Goal: Information Seeking & Learning: Find specific fact

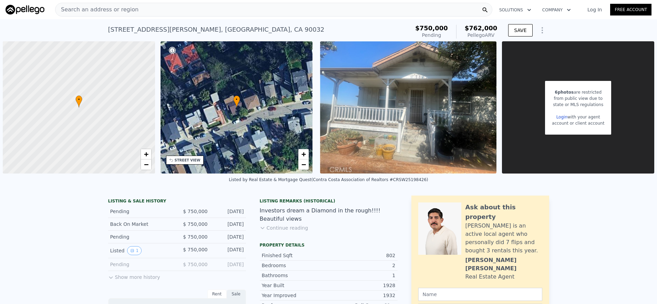
scroll to position [0, 3]
click at [170, 9] on div "Search an address or region" at bounding box center [273, 10] width 437 height 14
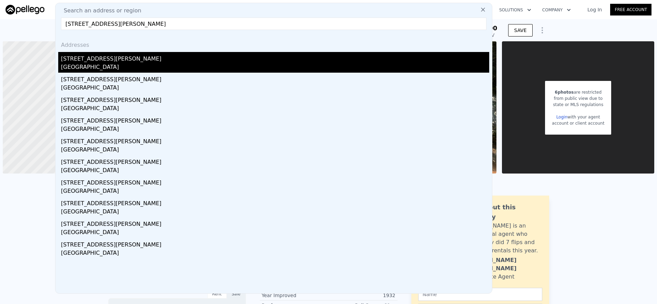
type input "[STREET_ADDRESS][PERSON_NAME]"
click at [168, 56] on div "[STREET_ADDRESS][PERSON_NAME]" at bounding box center [275, 57] width 428 height 11
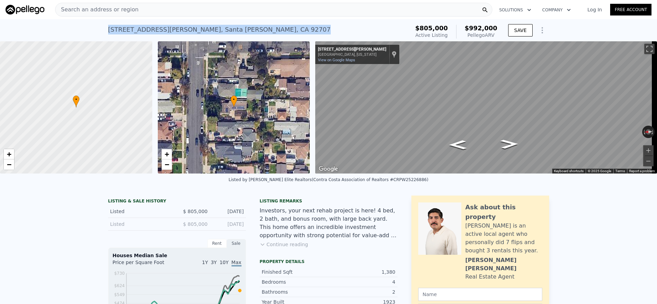
drag, startPoint x: 104, startPoint y: 29, endPoint x: 220, endPoint y: 26, distance: 115.9
click at [220, 26] on div "[STREET_ADDRESS][PERSON_NAME] Active at $805k (~ARV $992k ) $805,000 Active Lis…" at bounding box center [328, 30] width 657 height 22
copy div "[STREET_ADDRESS][PERSON_NAME]"
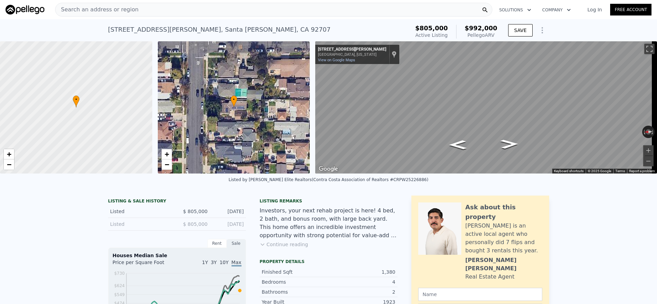
click at [209, 14] on div "Search an address or region" at bounding box center [273, 10] width 437 height 14
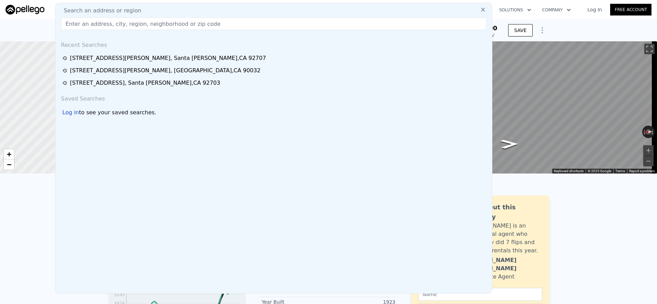
click at [209, 14] on div "Search an address or region" at bounding box center [273, 11] width 431 height 8
click at [199, 21] on input "text" at bounding box center [274, 24] width 426 height 12
paste input "[STREET_ADDRESS]"
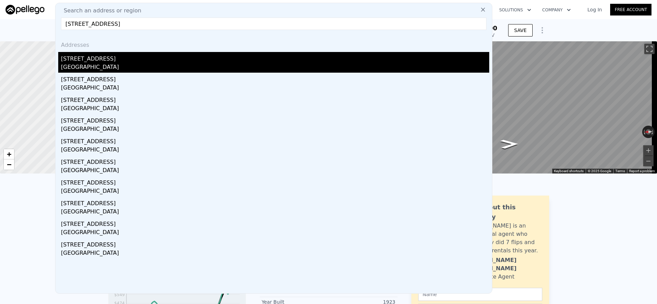
type input "[STREET_ADDRESS]"
click at [188, 57] on div "[STREET_ADDRESS]" at bounding box center [275, 57] width 428 height 11
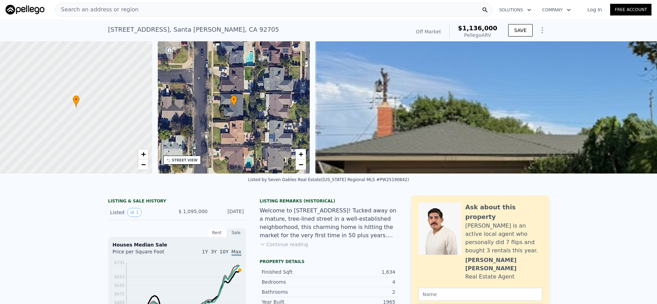
click at [268, 8] on div "Search an address or region" at bounding box center [273, 10] width 437 height 14
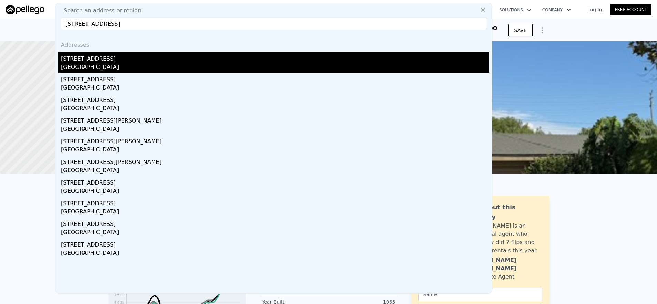
type input "[STREET_ADDRESS]"
click at [287, 63] on div "[GEOGRAPHIC_DATA]" at bounding box center [275, 68] width 428 height 10
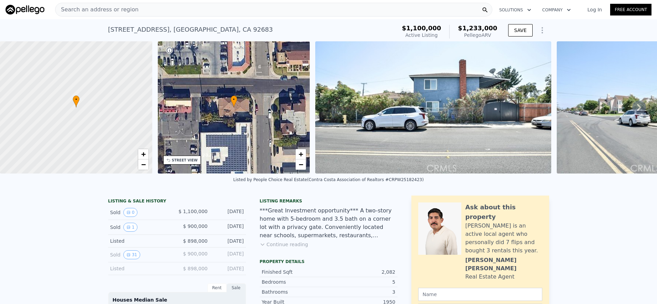
click at [162, 13] on div "Search an address or region" at bounding box center [273, 10] width 437 height 14
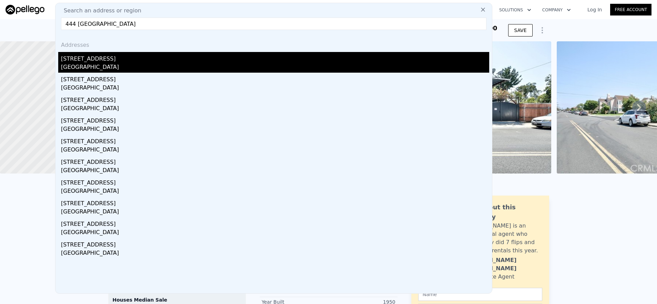
type input "444 [GEOGRAPHIC_DATA]"
click at [119, 64] on div "[GEOGRAPHIC_DATA]" at bounding box center [275, 68] width 428 height 10
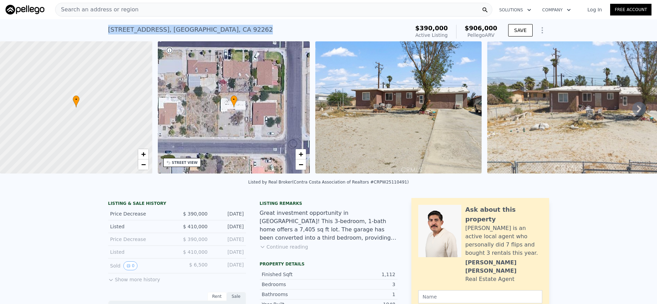
drag, startPoint x: 102, startPoint y: 28, endPoint x: 256, endPoint y: 31, distance: 153.8
click at [256, 30] on div "[STREET_ADDRESS] Active at $390k (~ARV $906k ) $390,000 Active Listing $906,000…" at bounding box center [328, 30] width 657 height 22
copy div "[STREET_ADDRESS]"
click at [158, 11] on div "Search an address or region" at bounding box center [273, 10] width 437 height 14
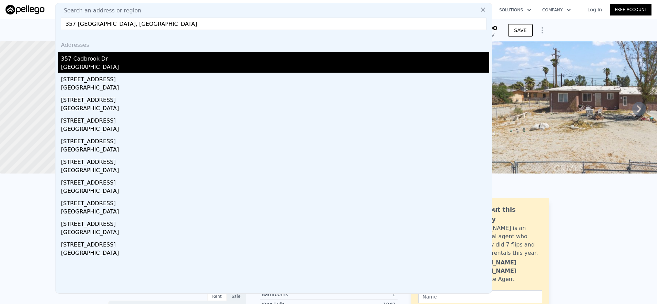
type input "357 [GEOGRAPHIC_DATA], [GEOGRAPHIC_DATA]"
click at [271, 70] on div "[GEOGRAPHIC_DATA]" at bounding box center [275, 68] width 428 height 10
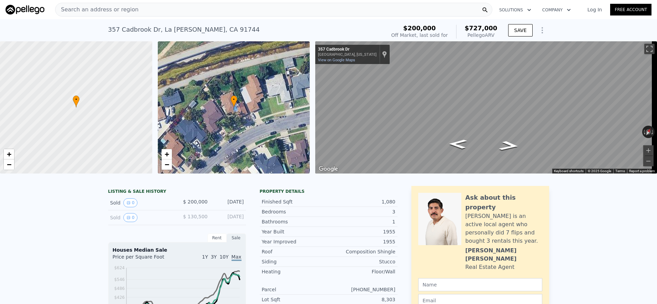
click at [158, 13] on div "Search an address or region" at bounding box center [273, 10] width 437 height 14
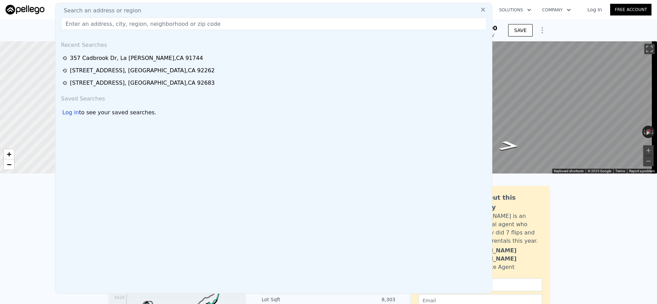
paste input "357 [GEOGRAPHIC_DATA], [GEOGRAPHIC_DATA]"
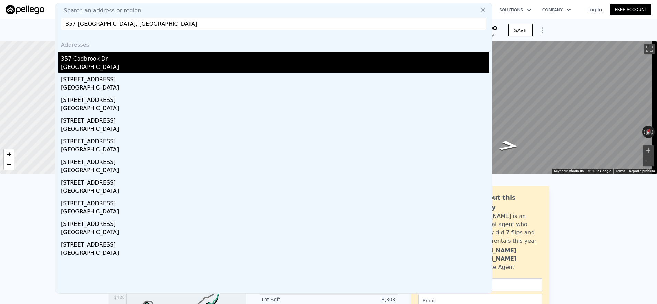
type input "357 [GEOGRAPHIC_DATA], [GEOGRAPHIC_DATA]"
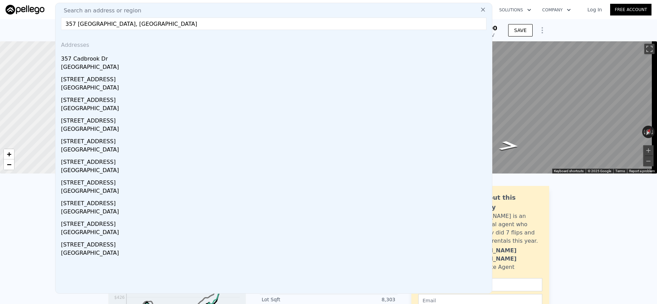
drag, startPoint x: 170, startPoint y: 24, endPoint x: 107, endPoint y: 18, distance: 64.1
click at [107, 18] on input "357 [GEOGRAPHIC_DATA], [GEOGRAPHIC_DATA]" at bounding box center [274, 24] width 426 height 12
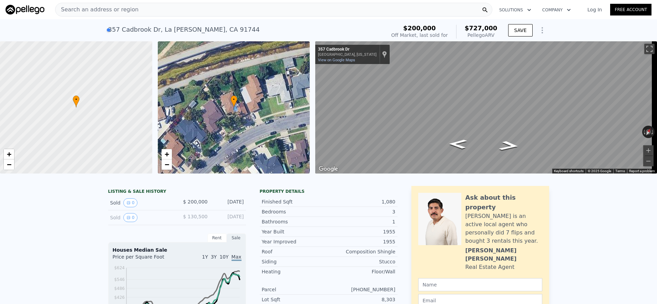
click at [188, 14] on div "Search an address or region" at bounding box center [273, 10] width 437 height 14
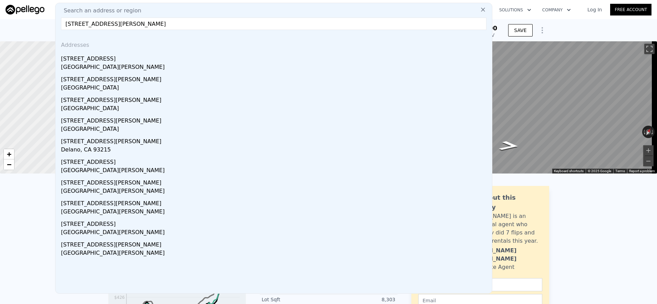
type input "[STREET_ADDRESS][PERSON_NAME]"
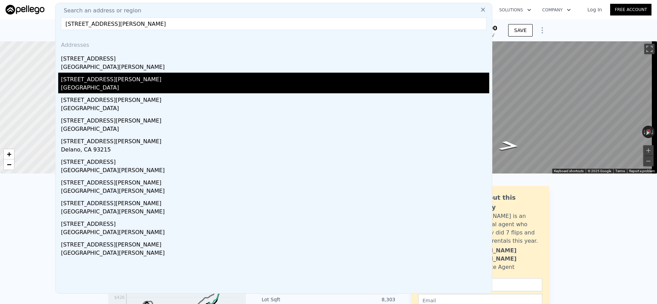
click at [210, 85] on div "[GEOGRAPHIC_DATA]" at bounding box center [275, 89] width 428 height 10
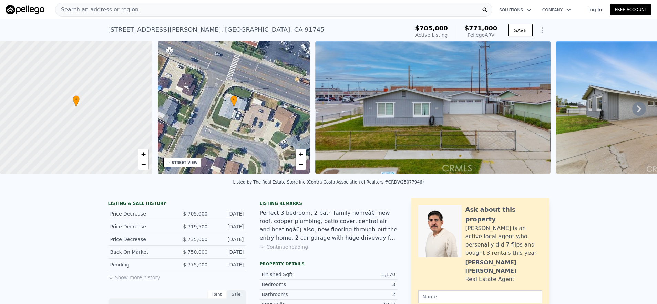
click at [113, 12] on span "Search an address or region" at bounding box center [96, 10] width 83 height 8
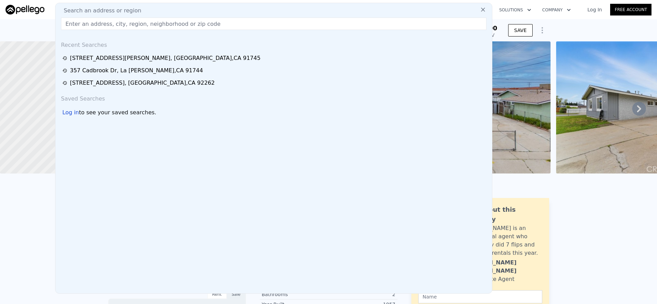
click at [95, 26] on input "text" at bounding box center [274, 24] width 426 height 12
paste input "[STREET_ADDRESS]"
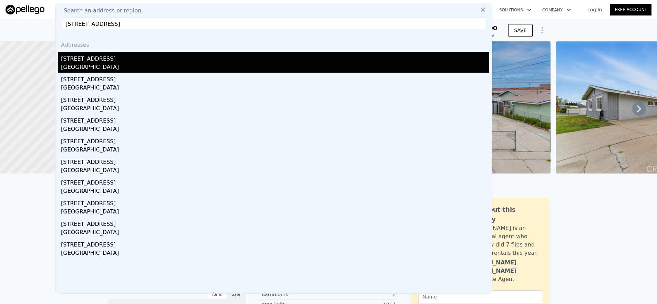
type input "[STREET_ADDRESS]"
click at [129, 63] on div "[GEOGRAPHIC_DATA]" at bounding box center [275, 68] width 428 height 10
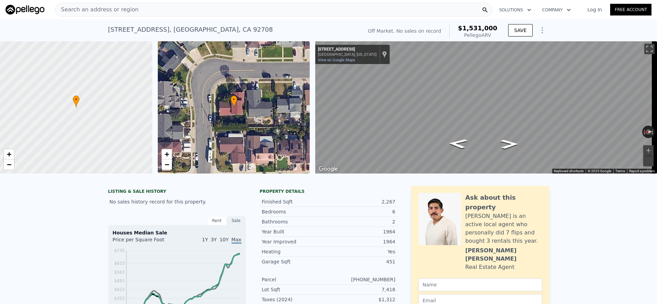
click at [147, 8] on div "Search an address or region" at bounding box center [273, 10] width 437 height 14
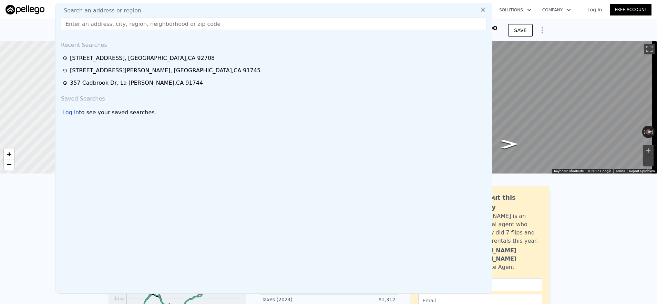
click at [145, 12] on div "Search an address or region" at bounding box center [273, 11] width 431 height 8
click at [142, 27] on input "text" at bounding box center [274, 24] width 426 height 12
paste input "[STREET_ADDRESS]"
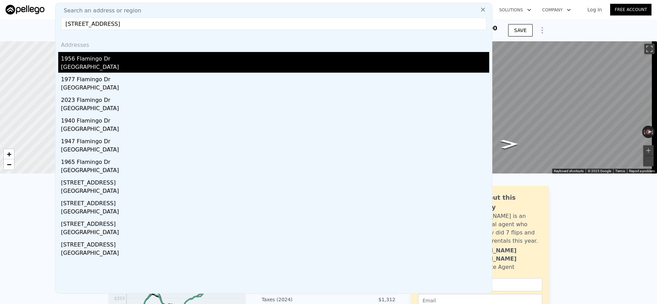
type input "[STREET_ADDRESS]"
click at [137, 59] on div "1956 Flamingo Dr" at bounding box center [275, 57] width 428 height 11
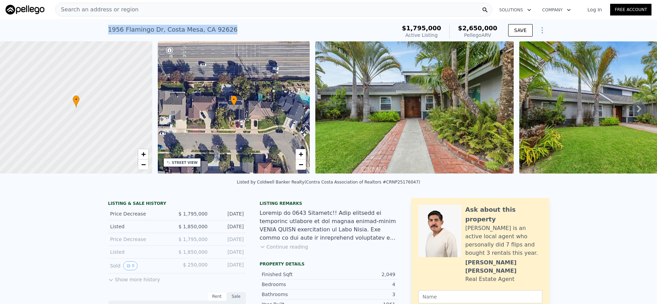
drag, startPoint x: 154, startPoint y: 31, endPoint x: 259, endPoint y: 32, distance: 104.8
click at [259, 32] on div "[STREET_ADDRESS] Active at $1.795m (~ARV $2.650m ) $1,795,000 Active Listing $2…" at bounding box center [328, 30] width 657 height 22
copy div "[STREET_ADDRESS]"
